Goal: Transaction & Acquisition: Purchase product/service

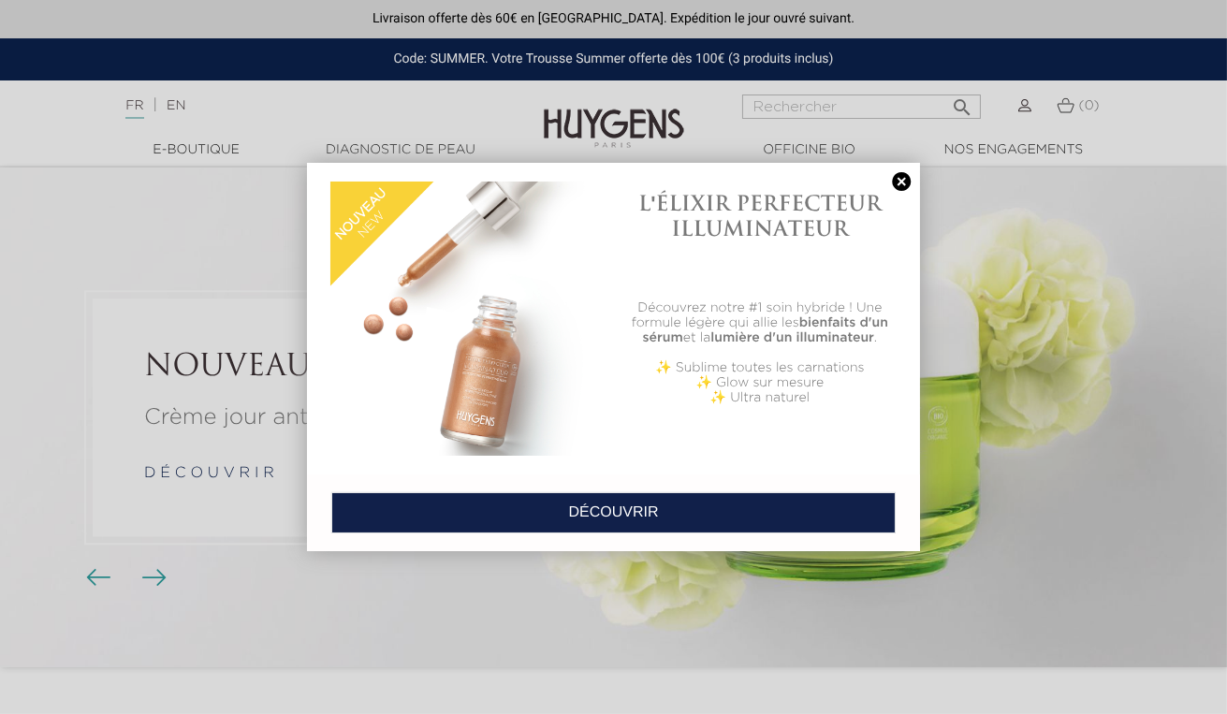
click at [898, 183] on link at bounding box center [901, 182] width 26 height 20
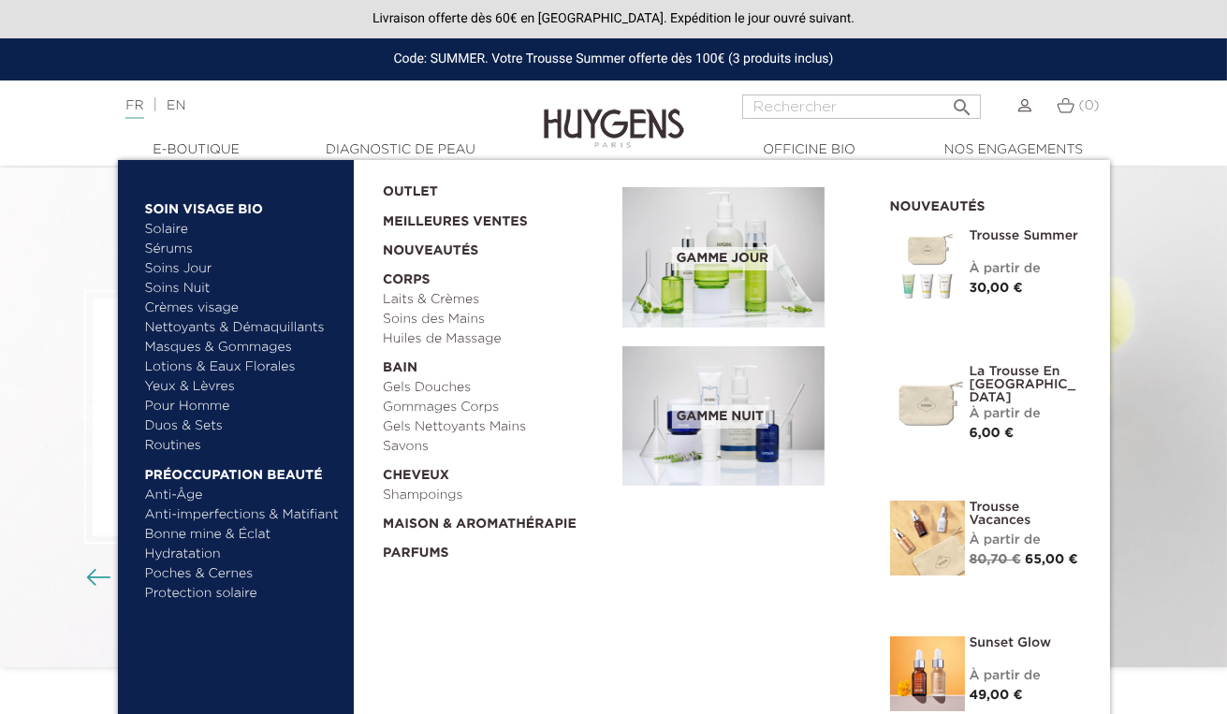
click at [186, 536] on link "Bonne mine & Éclat" at bounding box center [243, 535] width 196 height 20
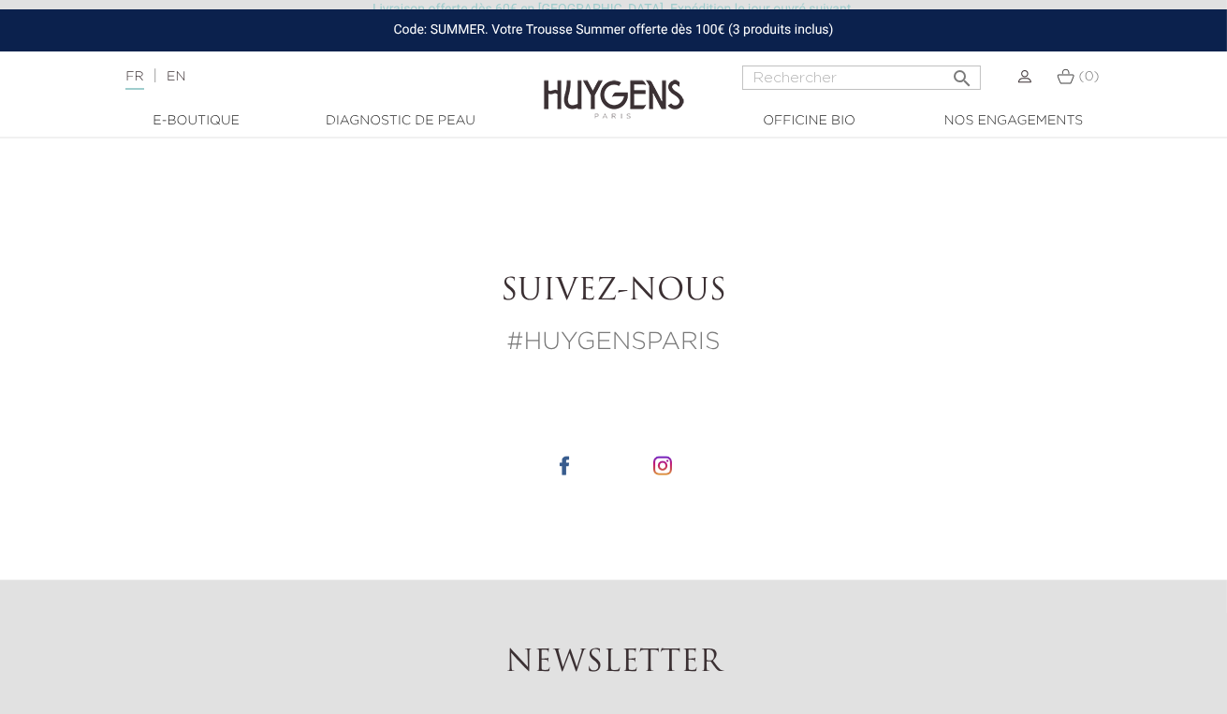
scroll to position [3550, 0]
click at [806, 80] on input "Rechercher" at bounding box center [861, 77] width 239 height 24
type input "auto bronzant"
click at [945, 60] on button " Rechercher" at bounding box center [962, 72] width 34 height 25
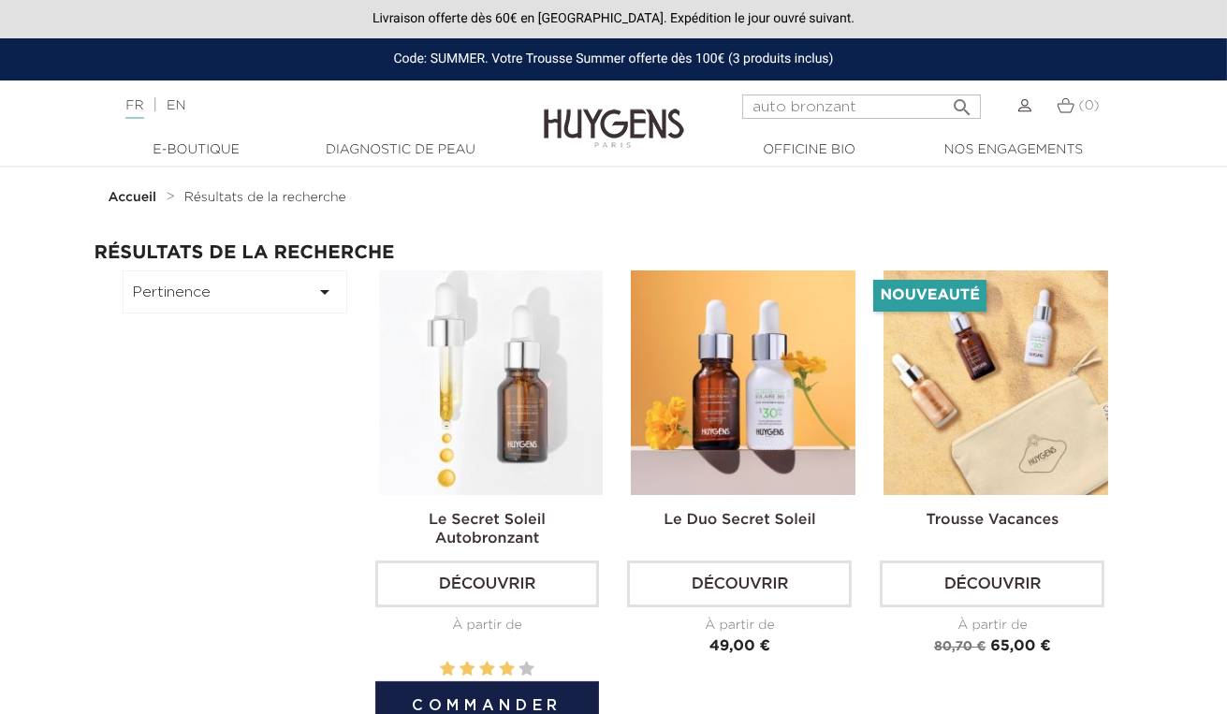
click at [531, 400] on img at bounding box center [491, 382] width 225 height 225
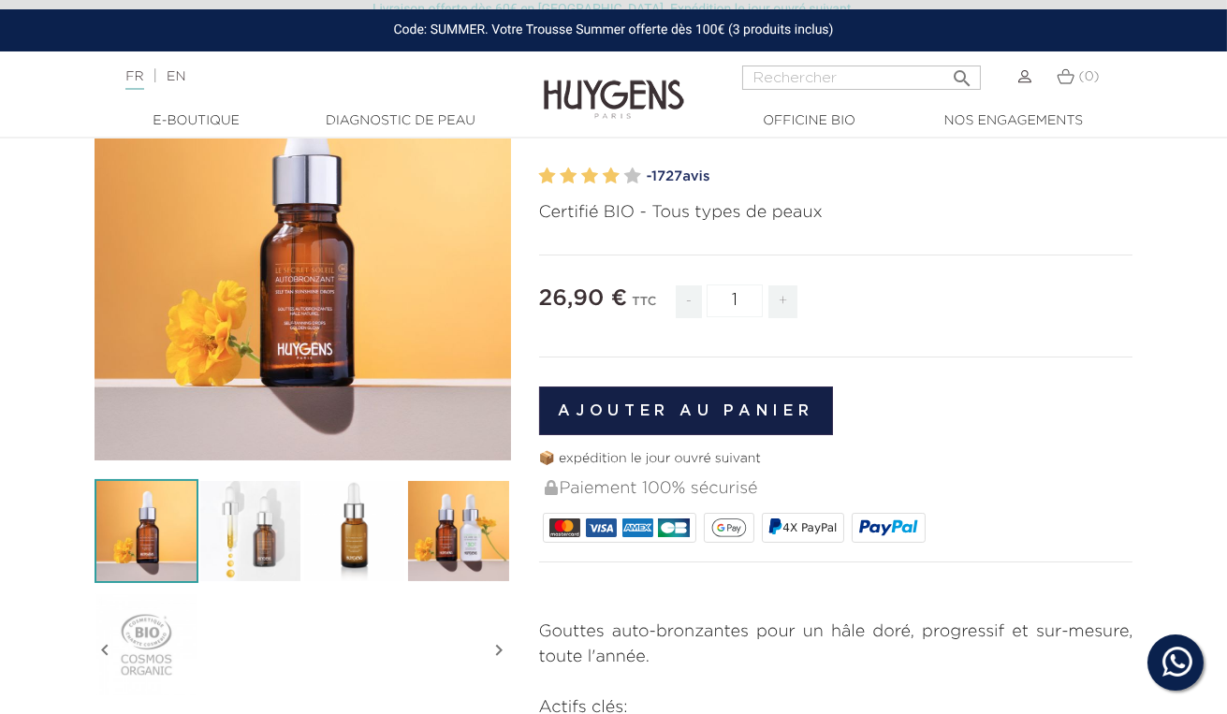
scroll to position [133, 0]
